Goal: Task Accomplishment & Management: Complete application form

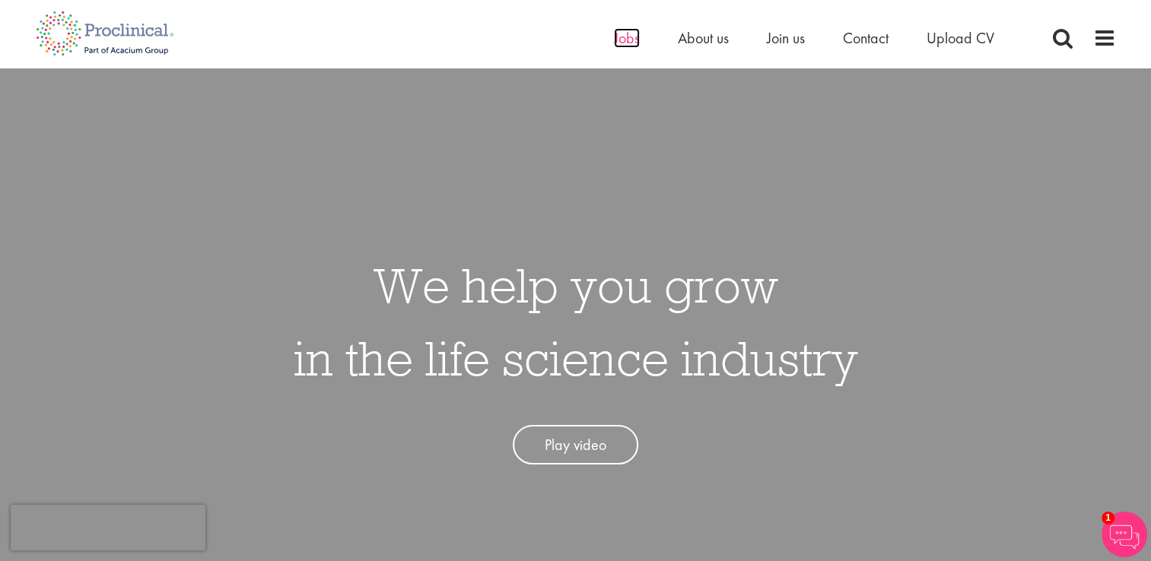
click at [636, 45] on span "Jobs" at bounding box center [627, 38] width 26 height 20
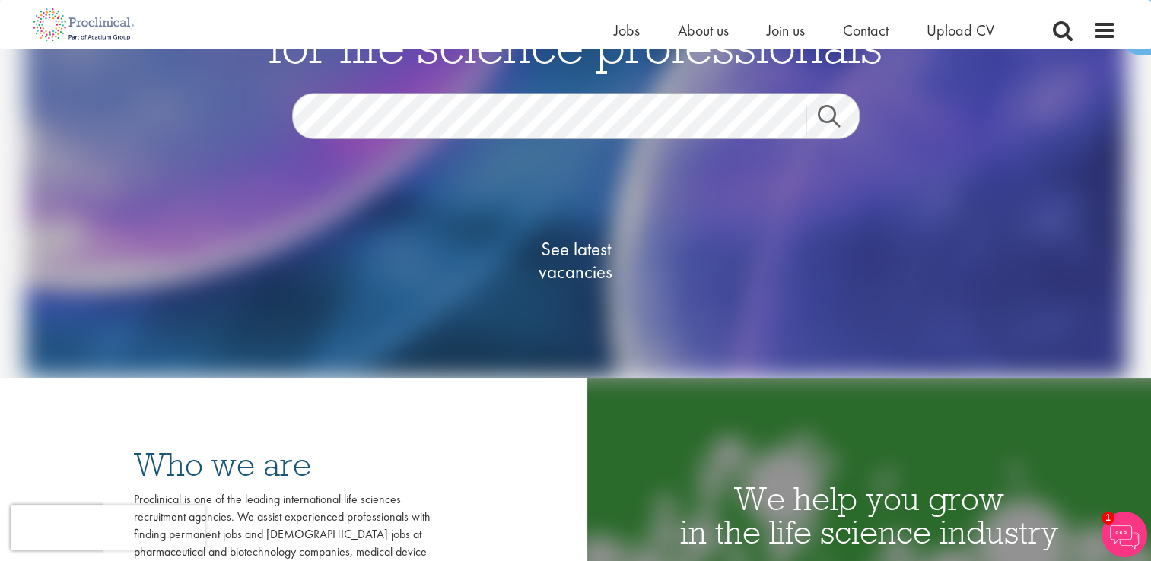
scroll to position [94, 0]
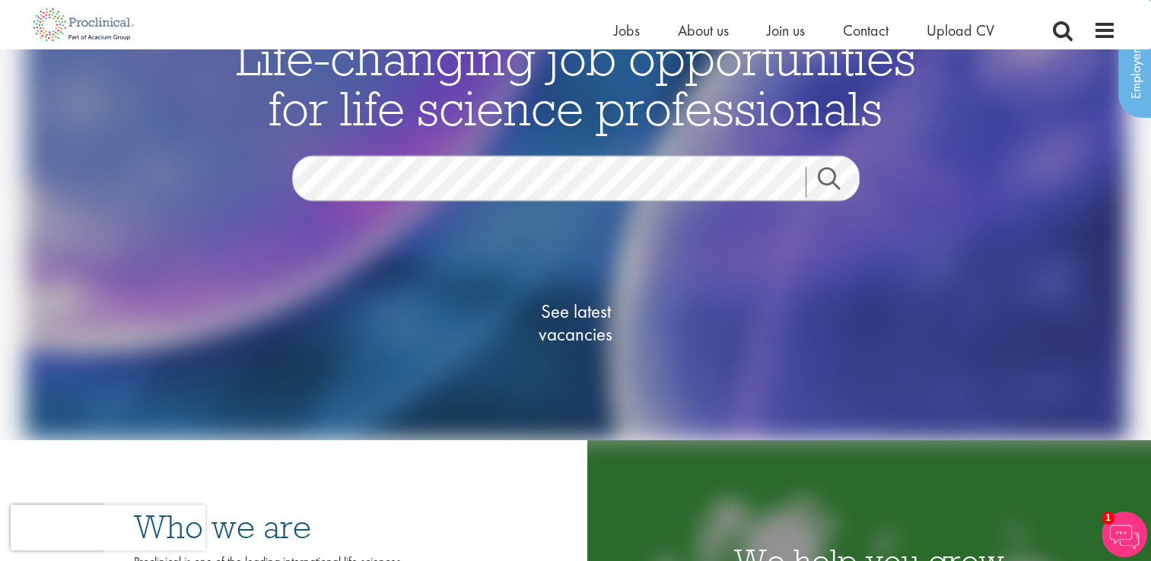
click at [960, 43] on div "Home Jobs About us Join us Contact Upload CV" at bounding box center [823, 34] width 418 height 30
click at [960, 38] on span "Upload CV" at bounding box center [960, 31] width 68 height 20
